Goal: Task Accomplishment & Management: Manage account settings

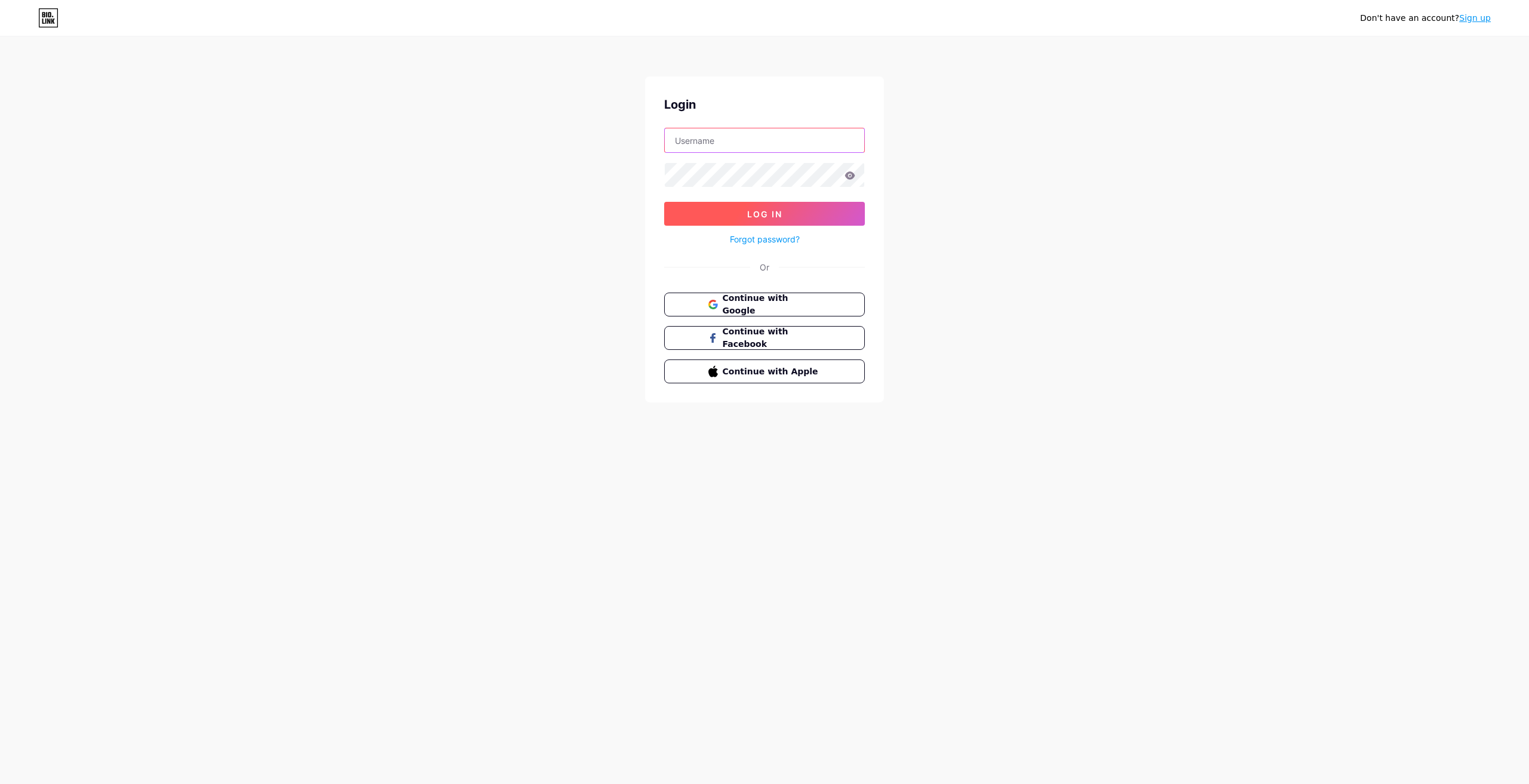
type input "[EMAIL_ADDRESS][DOMAIN_NAME]"
click at [754, 218] on span "Log In" at bounding box center [764, 214] width 36 height 10
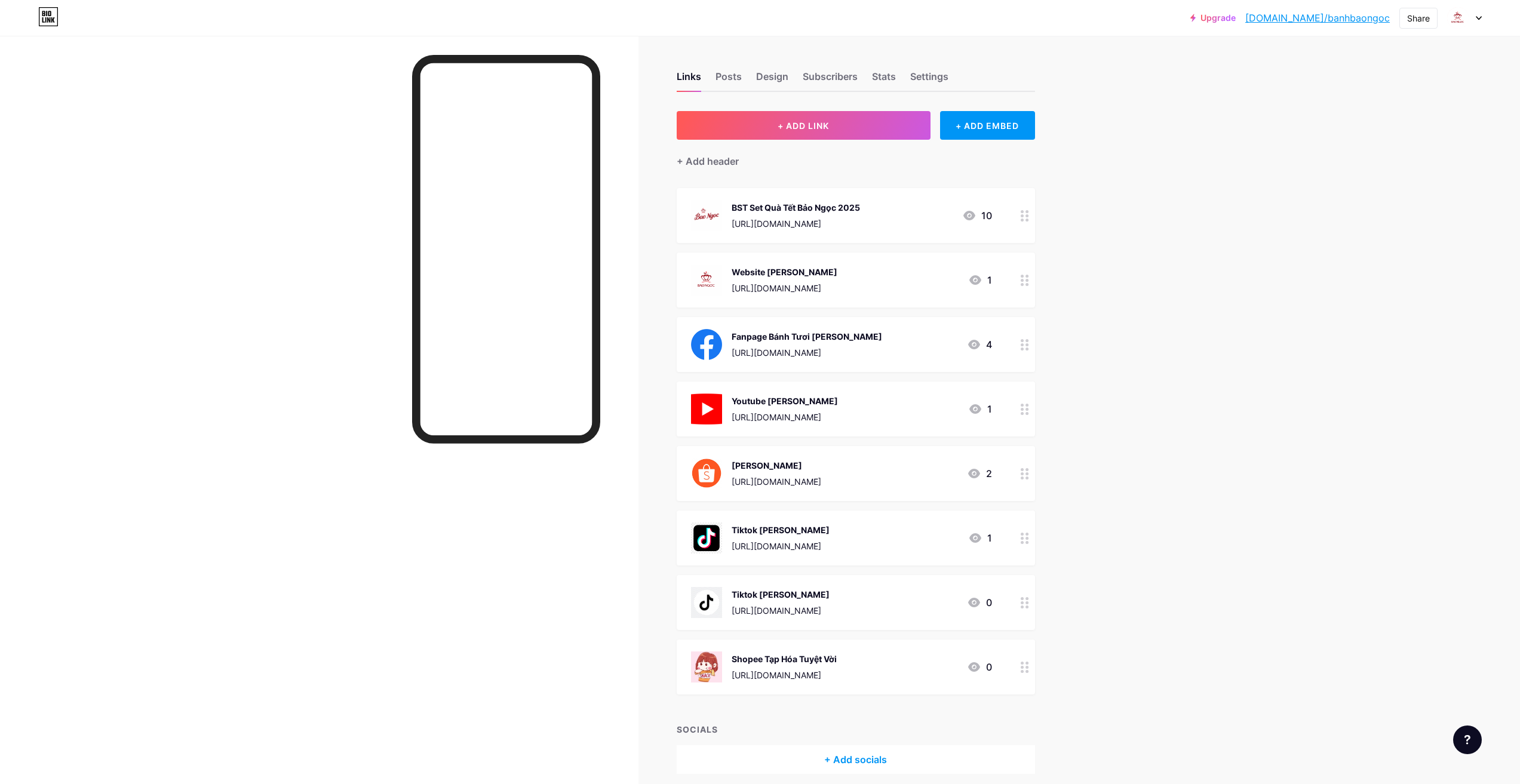
click at [1481, 20] on icon at bounding box center [1478, 18] width 6 height 5
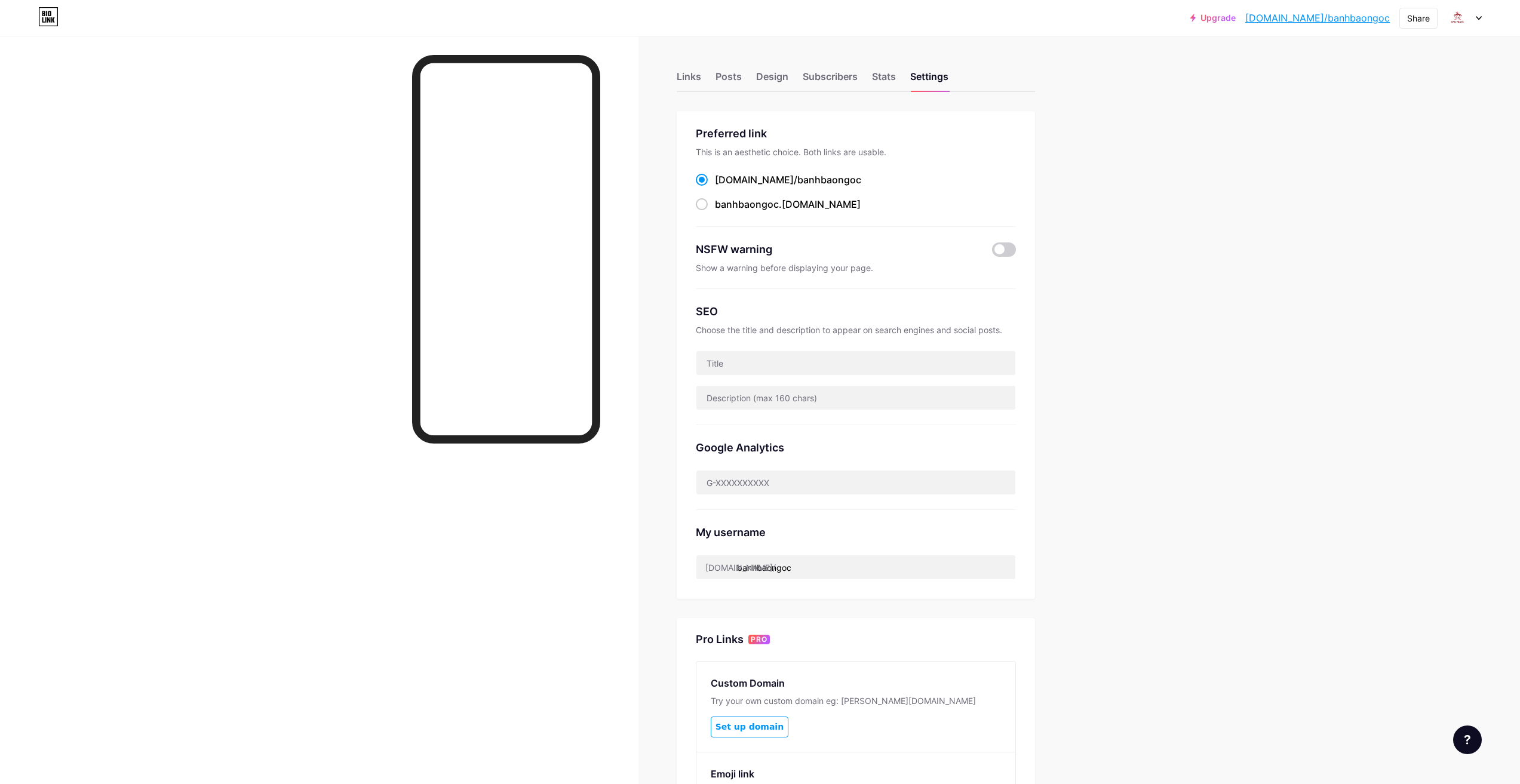
click at [1482, 12] on div "Upgrade [DOMAIN_NAME]/banhba... [DOMAIN_NAME]/banhbaongoc Share Switch accounts…" at bounding box center [760, 18] width 1520 height 22
click at [1475, 16] on icon at bounding box center [1478, 18] width 6 height 5
click at [1382, 161] on li "Logout" at bounding box center [1407, 168] width 148 height 32
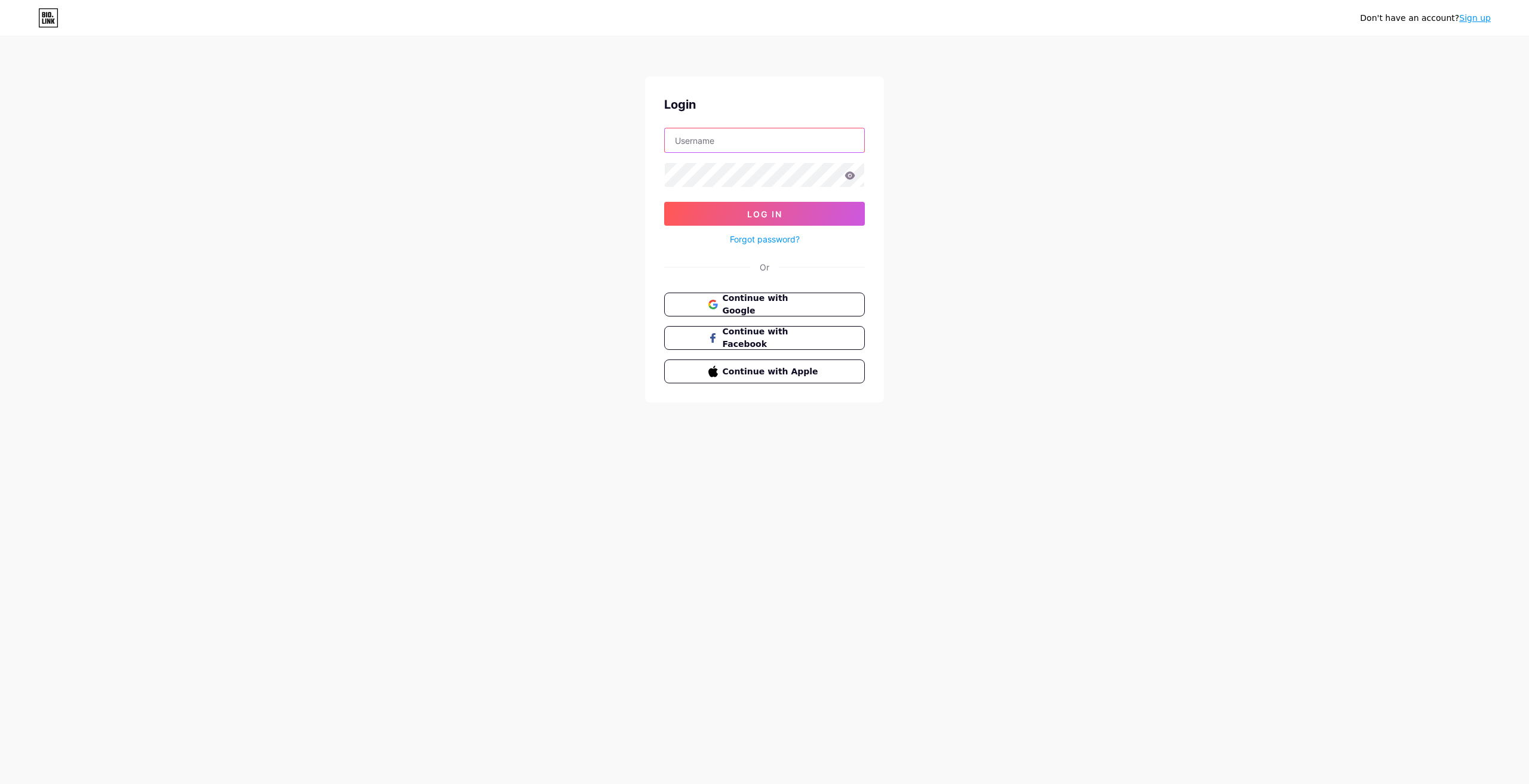
type input "[EMAIL_ADDRESS][DOMAIN_NAME]"
click at [851, 174] on icon at bounding box center [850, 175] width 10 height 8
click at [851, 178] on icon at bounding box center [850, 175] width 10 height 8
click at [851, 175] on icon at bounding box center [850, 175] width 11 height 8
